Goal: Task Accomplishment & Management: Manage account settings

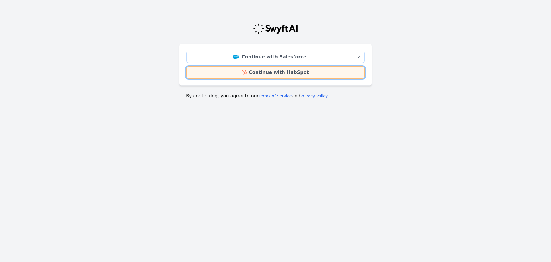
click at [297, 76] on link "Continue with HubSpot" at bounding box center [275, 72] width 179 height 12
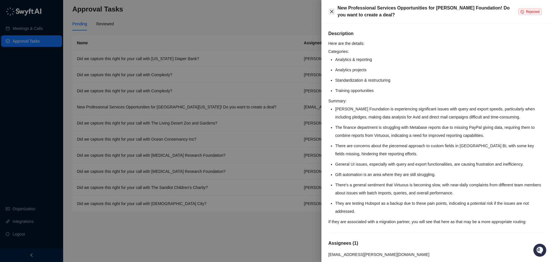
click at [332, 10] on icon "close" at bounding box center [332, 11] width 5 height 5
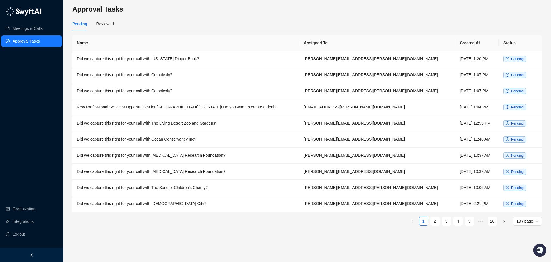
drag, startPoint x: 75, startPoint y: 0, endPoint x: 340, endPoint y: 7, distance: 265.4
click at [331, 8] on h3 "Approval Tasks" at bounding box center [307, 9] width 470 height 9
click at [102, 22] on div "Reviewed" at bounding box center [105, 24] width 18 height 6
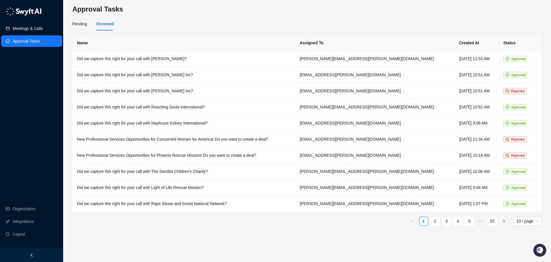
click at [19, 29] on link "Meetings & Calls" at bounding box center [28, 28] width 30 height 11
